Goal: Transaction & Acquisition: Subscribe to service/newsletter

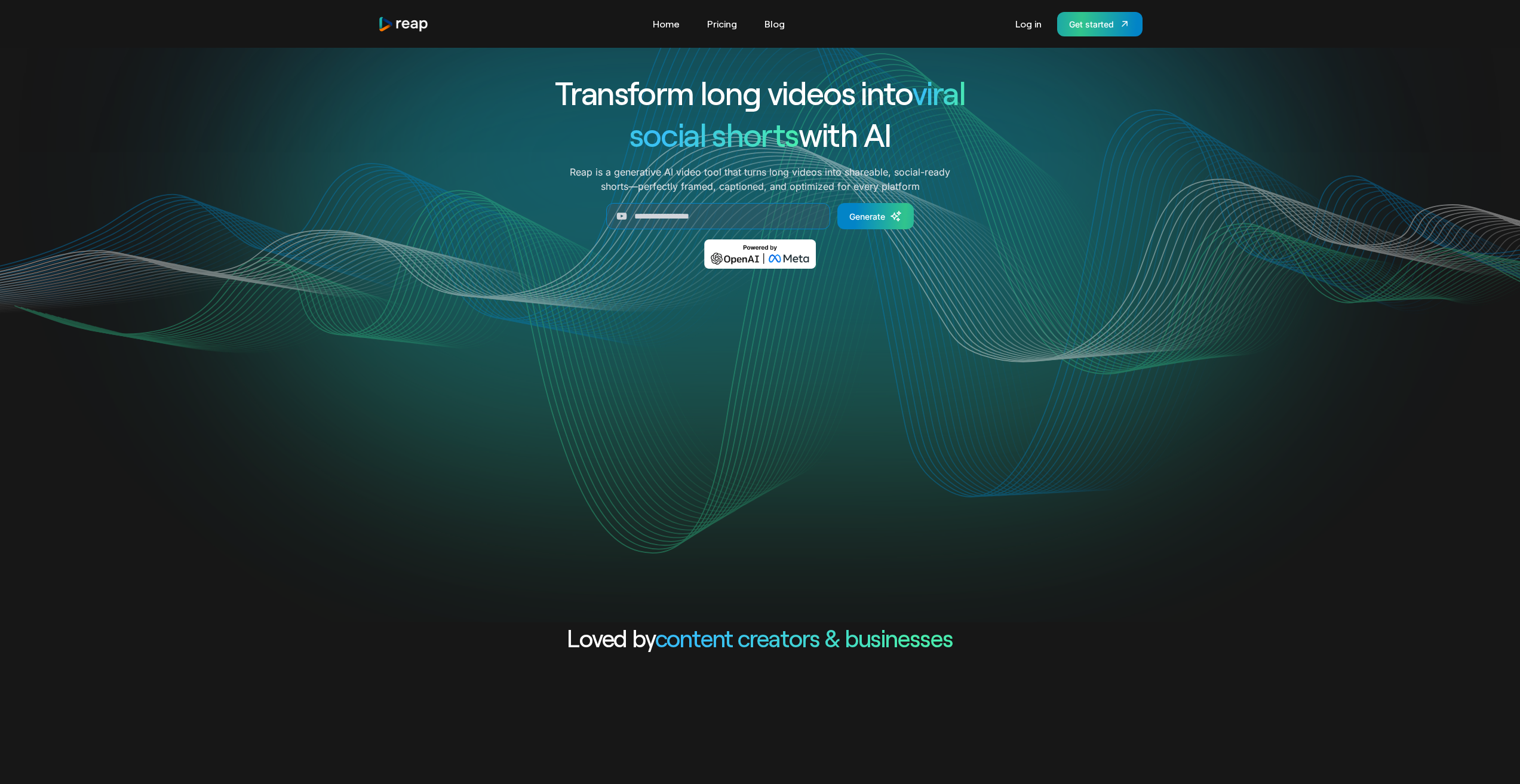
click at [1081, 26] on div "Get started" at bounding box center [1091, 24] width 45 height 12
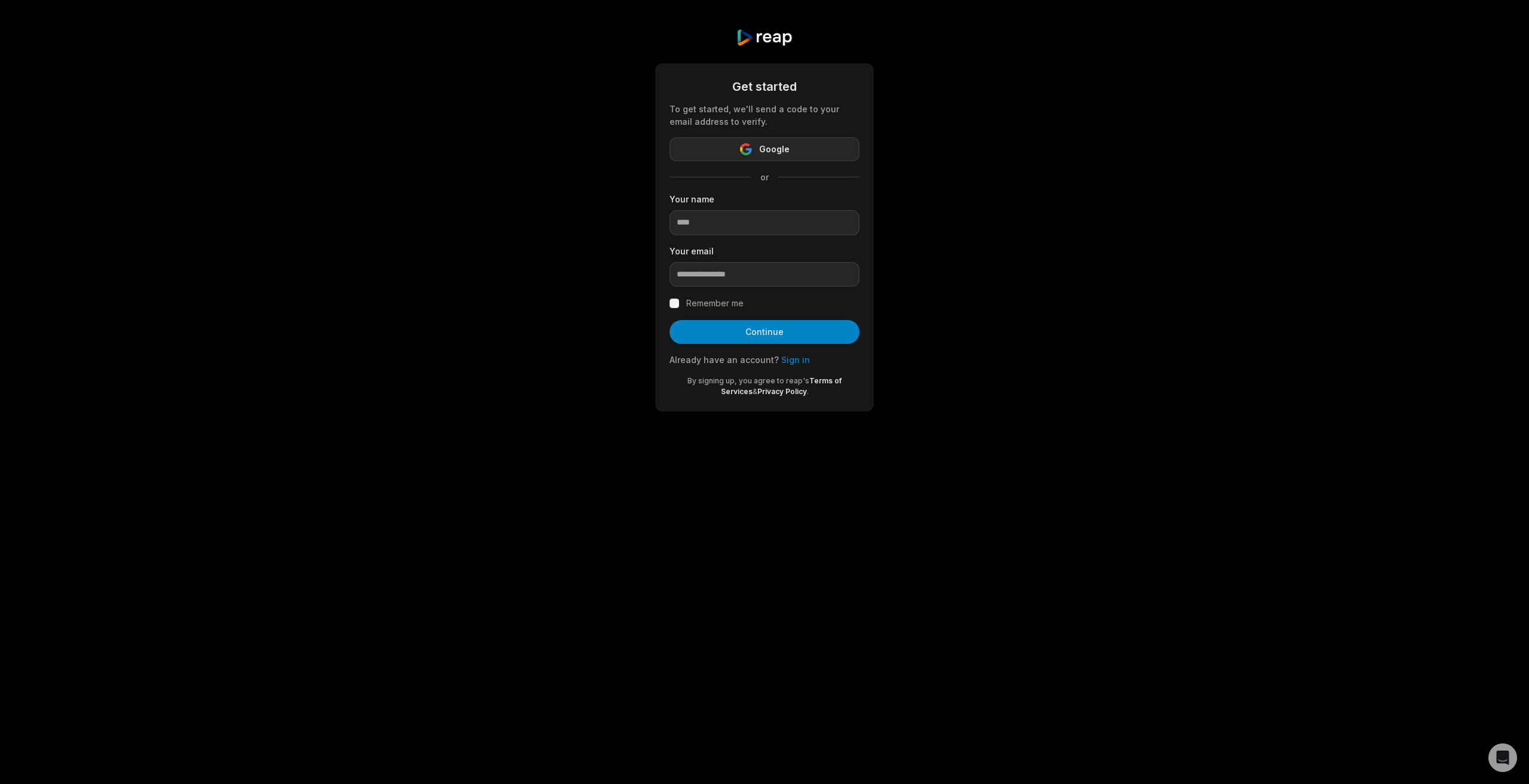
click at [820, 144] on button "Google" at bounding box center [764, 149] width 190 height 24
